Goal: Information Seeking & Learning: Learn about a topic

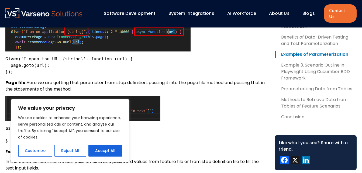
scroll to position [458, 0]
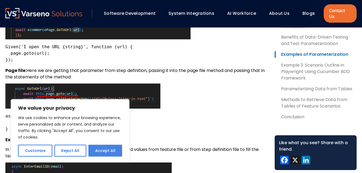
click at [116, 151] on button "Accept All" at bounding box center [105, 151] width 34 height 12
checkbox input "true"
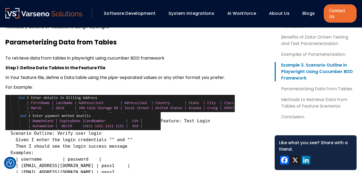
scroll to position [1158, 0]
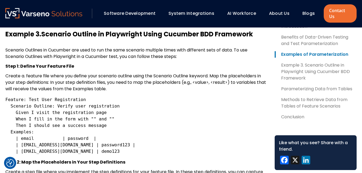
scroll to position [727, 0]
